Goal: Task Accomplishment & Management: Use online tool/utility

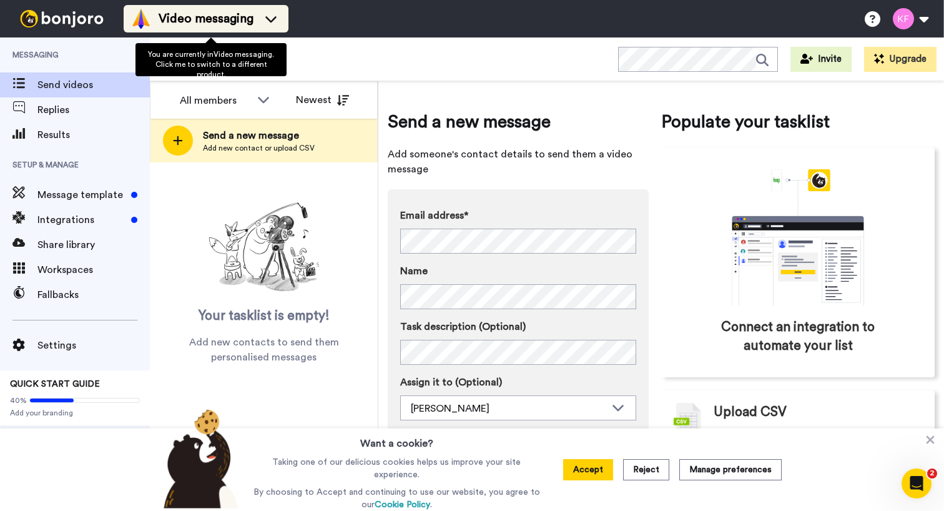
click at [271, 27] on div "Video messaging" at bounding box center [206, 19] width 150 height 20
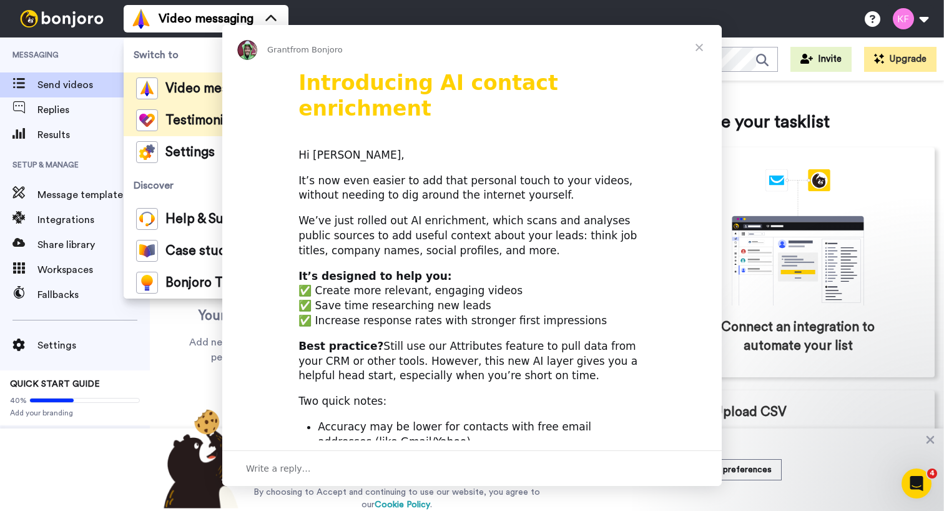
click at [225, 119] on div "Introducing AI contact enrichment Hi Kevin, It’s now even easier to add that pe…" at bounding box center [472, 498] width 500 height 857
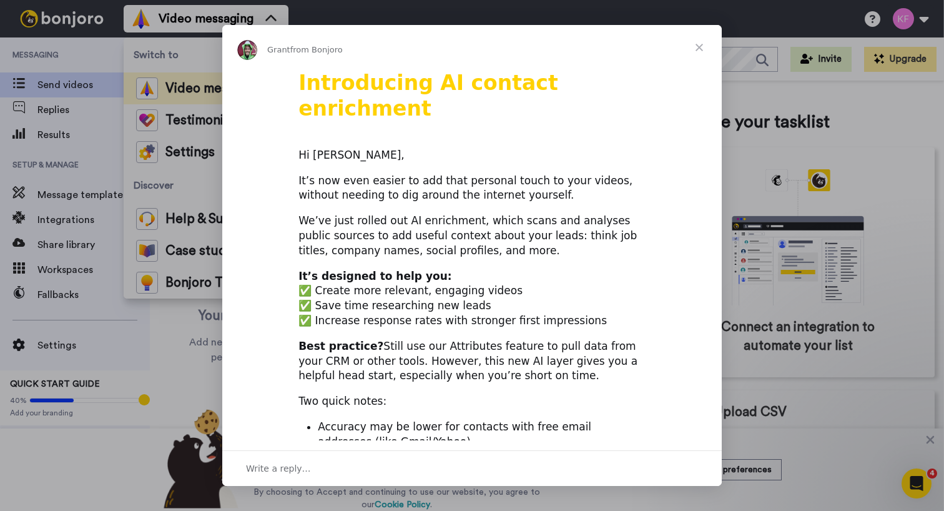
click at [691, 47] on span "Close" at bounding box center [699, 47] width 45 height 45
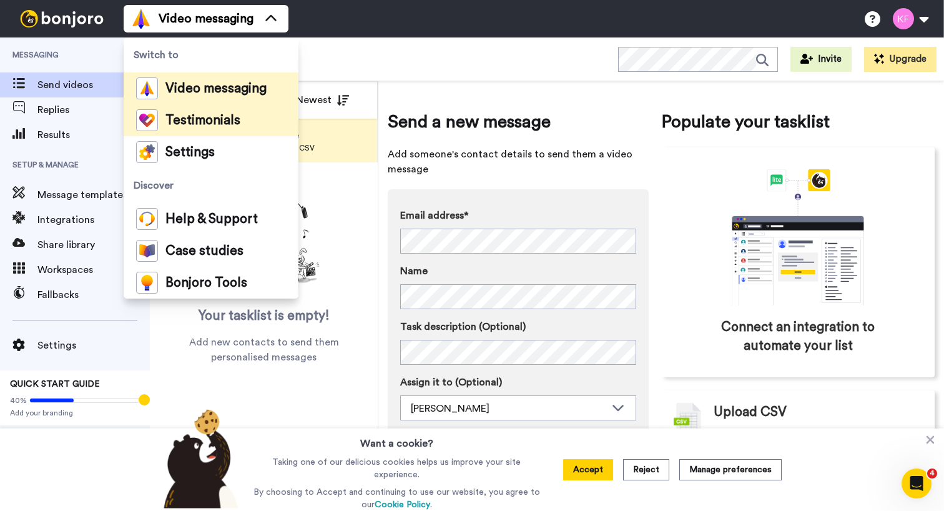
click at [257, 119] on li "Testimonials" at bounding box center [211, 120] width 175 height 32
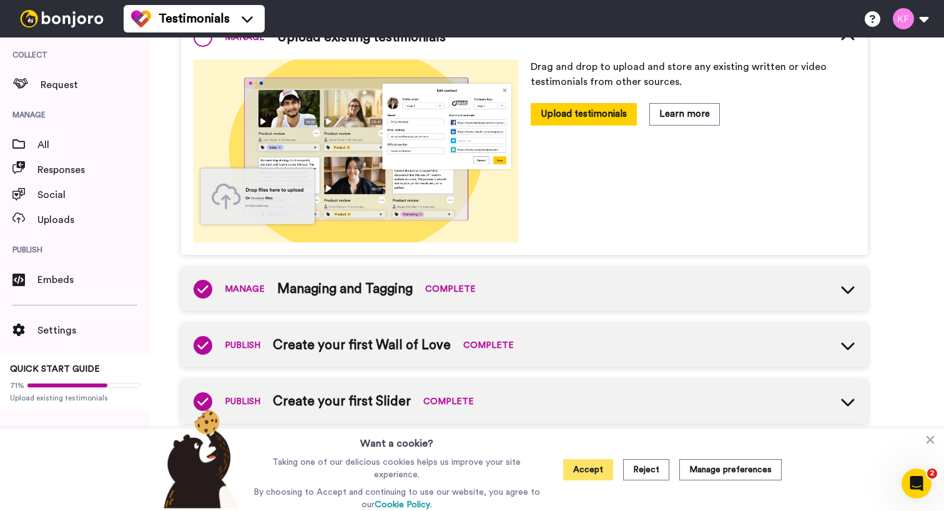
scroll to position [286, 0]
click at [570, 471] on button "Accept" at bounding box center [588, 469] width 50 height 21
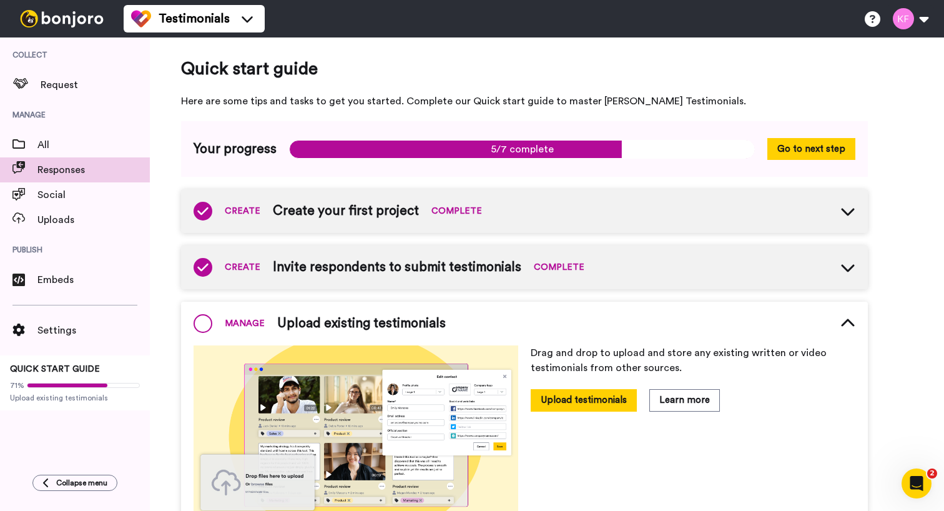
scroll to position [0, 0]
click at [61, 174] on span "Responses" at bounding box center [93, 169] width 112 height 15
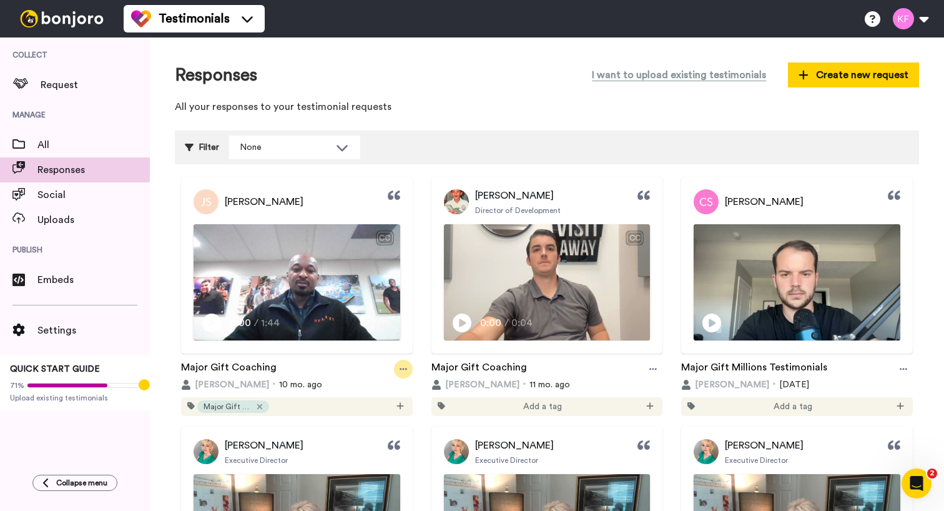
click at [403, 366] on icon at bounding box center [403, 369] width 7 height 9
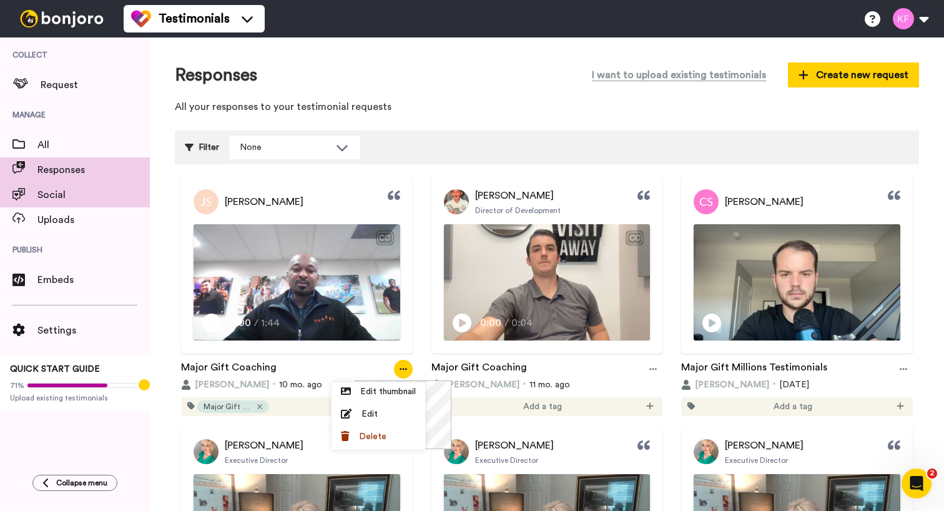
click at [57, 187] on span "Social" at bounding box center [93, 194] width 112 height 15
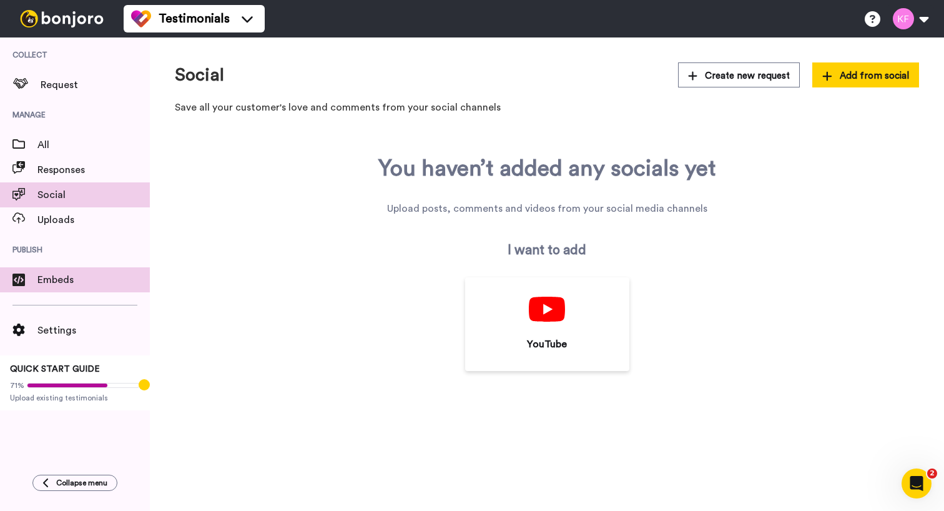
click at [47, 274] on span "Embeds" at bounding box center [93, 279] width 112 height 15
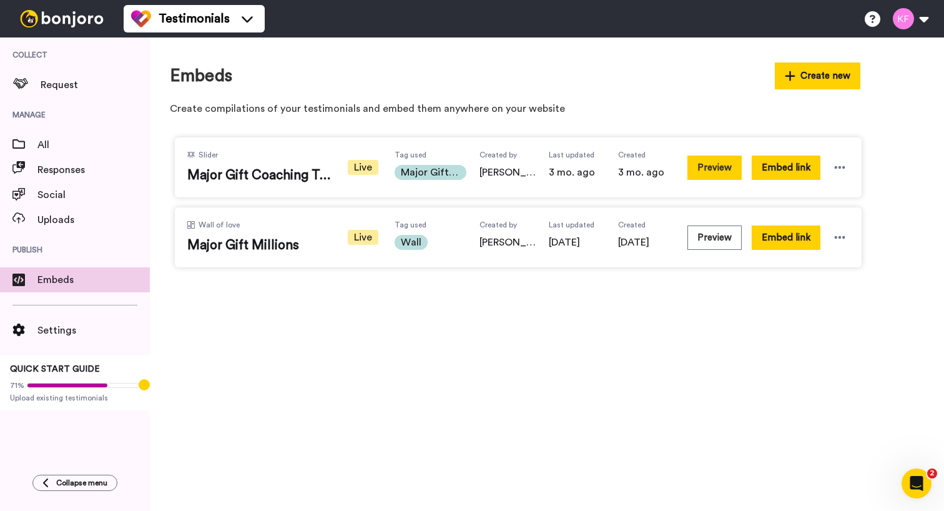
click at [730, 156] on button "Preview" at bounding box center [715, 168] width 54 height 24
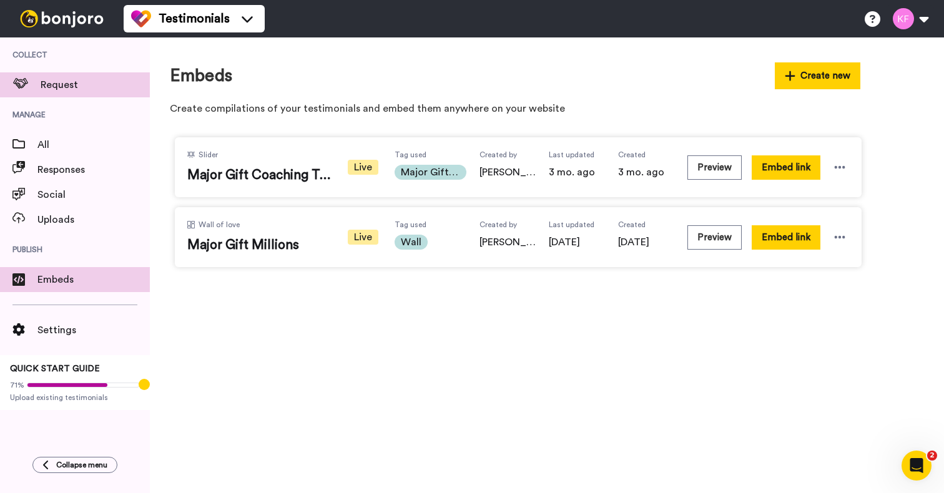
click at [65, 82] on span "Request" at bounding box center [95, 84] width 109 height 15
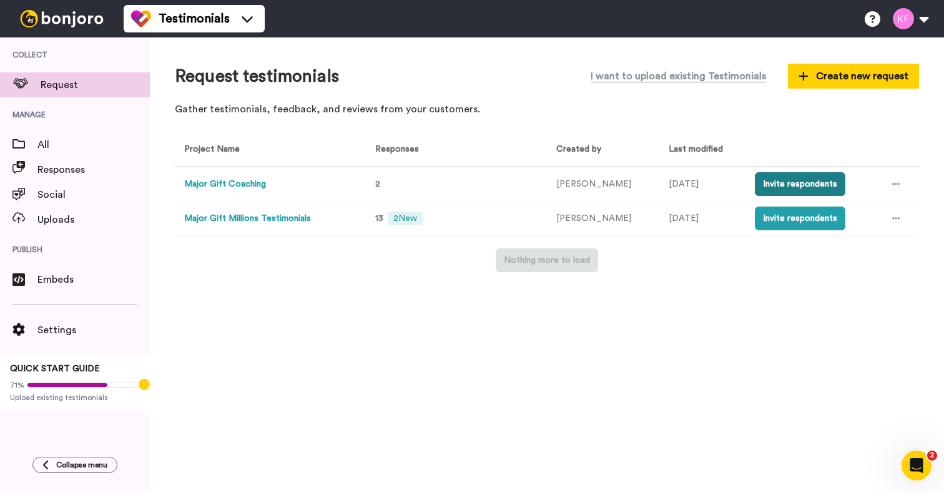
click at [783, 182] on button "Invite respondents" at bounding box center [800, 184] width 91 height 24
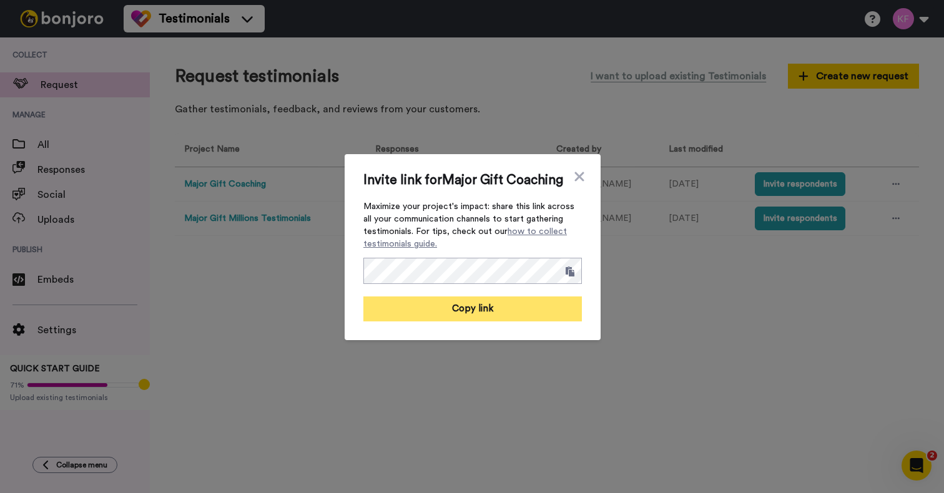
click at [513, 322] on button "Copy link" at bounding box center [472, 309] width 219 height 25
